Goal: Task Accomplishment & Management: Manage account settings

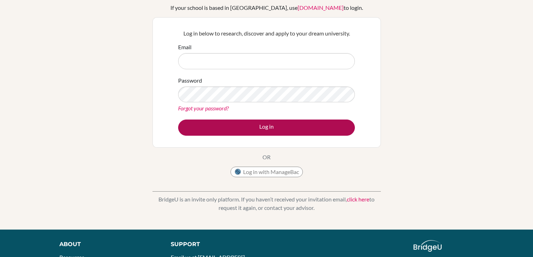
scroll to position [50, 0]
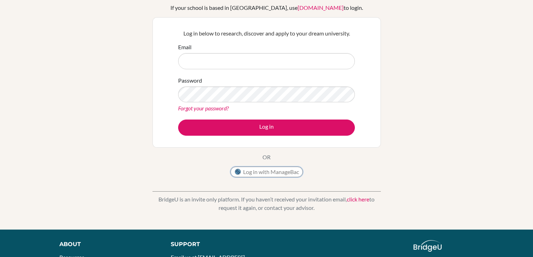
click at [276, 173] on button "Log in with ManageBac" at bounding box center [266, 171] width 72 height 11
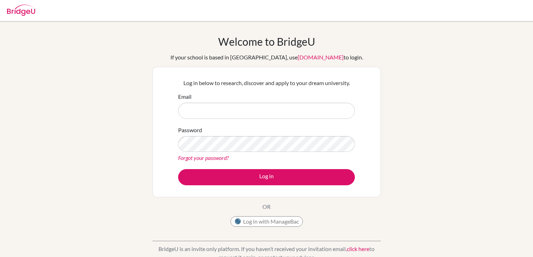
type input "[EMAIL_ADDRESS][DOMAIN_NAME]"
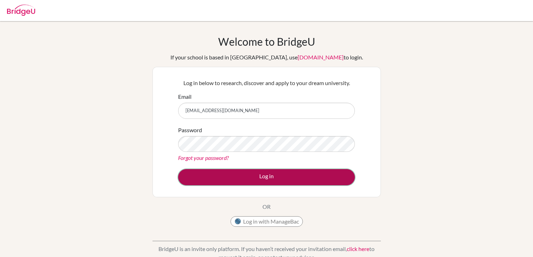
click at [279, 172] on button "Log in" at bounding box center [266, 177] width 177 height 16
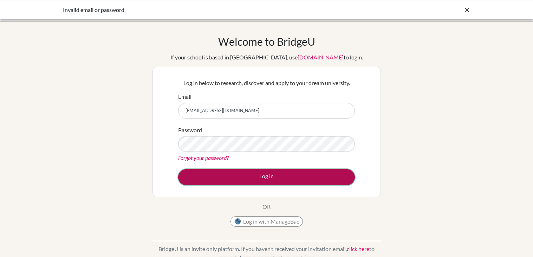
click at [250, 181] on button "Log in" at bounding box center [266, 177] width 177 height 16
click at [268, 170] on button "Log in" at bounding box center [266, 177] width 177 height 16
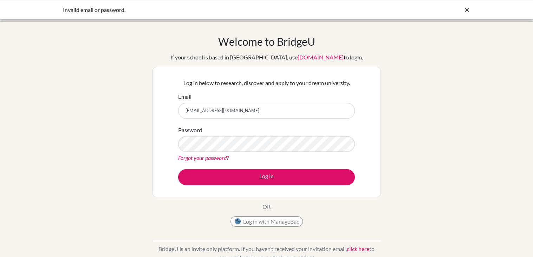
click at [201, 158] on link "Forgot your password?" at bounding box center [203, 157] width 51 height 7
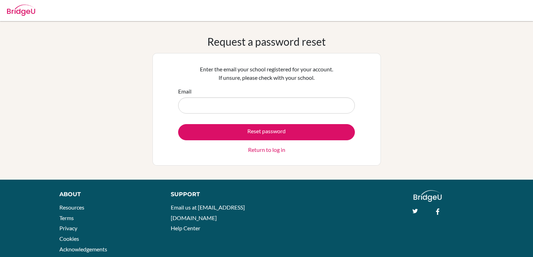
click at [243, 102] on input "Email" at bounding box center [266, 105] width 177 height 16
type input "gabriella.iganze@greenhillsacademy.rw"
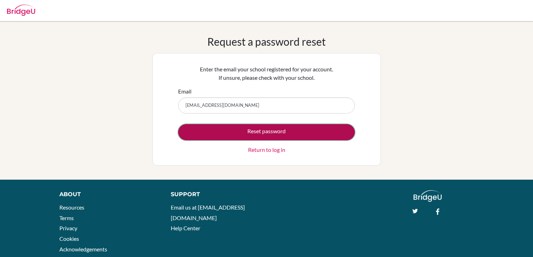
click at [270, 136] on button "Reset password" at bounding box center [266, 132] width 177 height 16
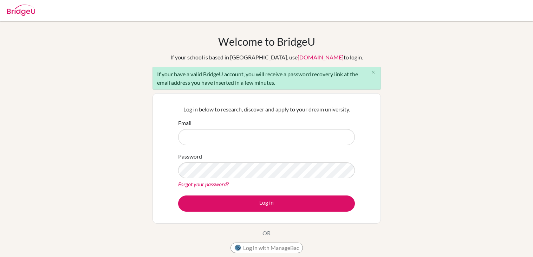
click at [225, 136] on input "Email" at bounding box center [266, 137] width 177 height 16
type input "[EMAIL_ADDRESS][DOMAIN_NAME]"
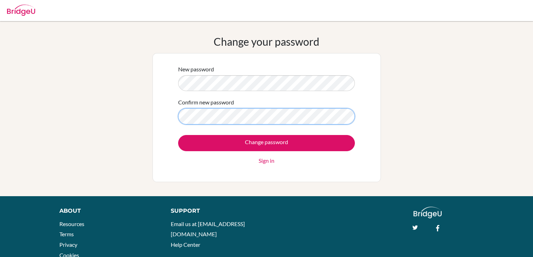
click at [178, 135] on input "Change password" at bounding box center [266, 143] width 177 height 16
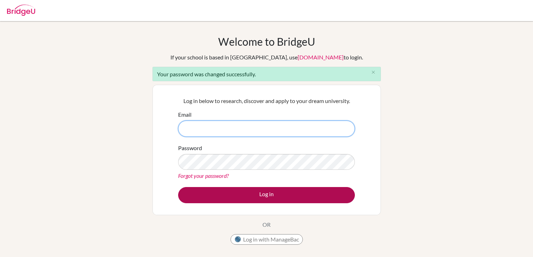
type input "[EMAIL_ADDRESS][DOMAIN_NAME]"
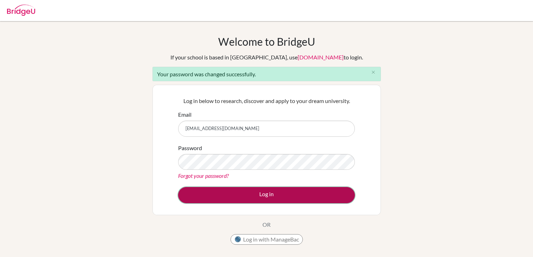
click at [270, 189] on button "Log in" at bounding box center [266, 195] width 177 height 16
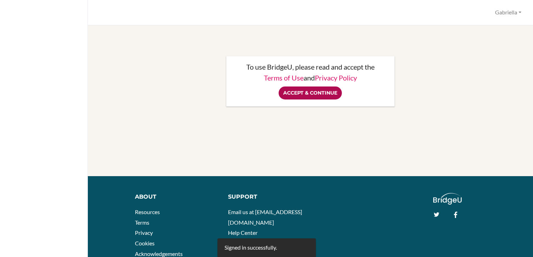
click at [311, 93] on input "Accept & Continue" at bounding box center [309, 92] width 63 height 13
